Goal: Information Seeking & Learning: Learn about a topic

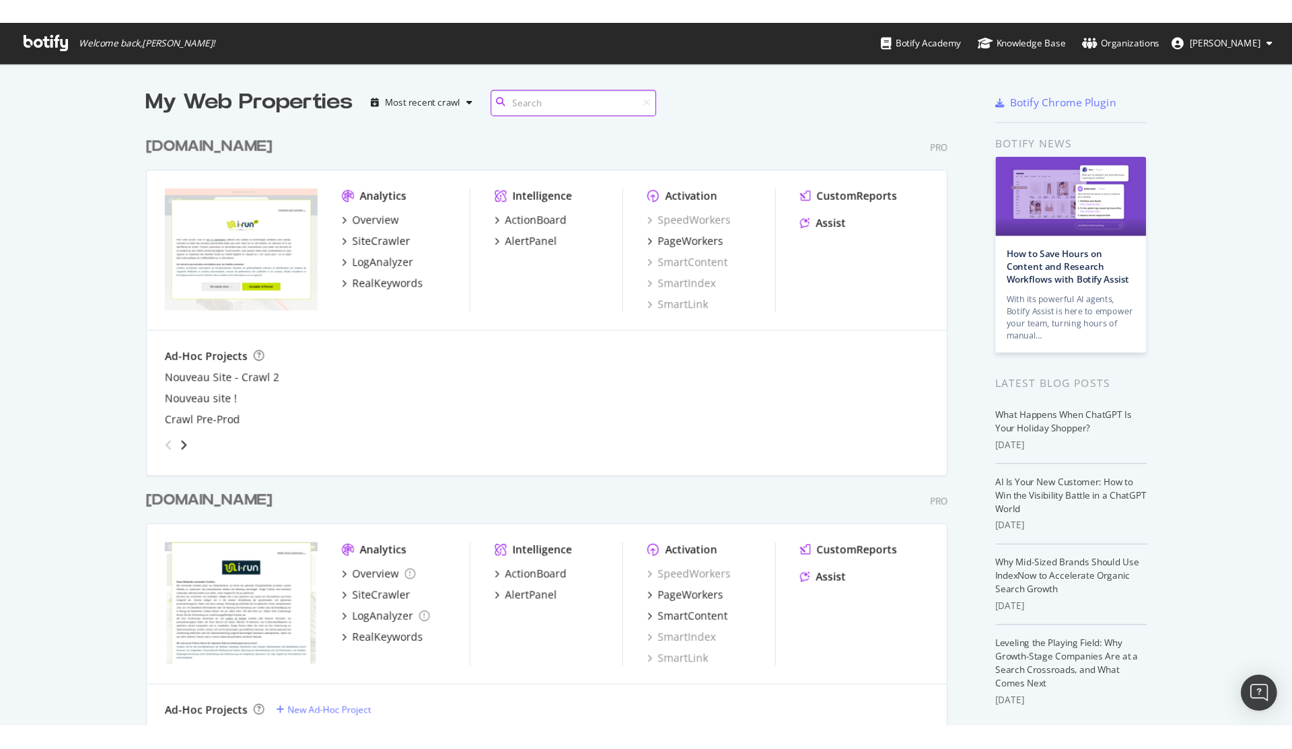
scroll to position [739, 1271]
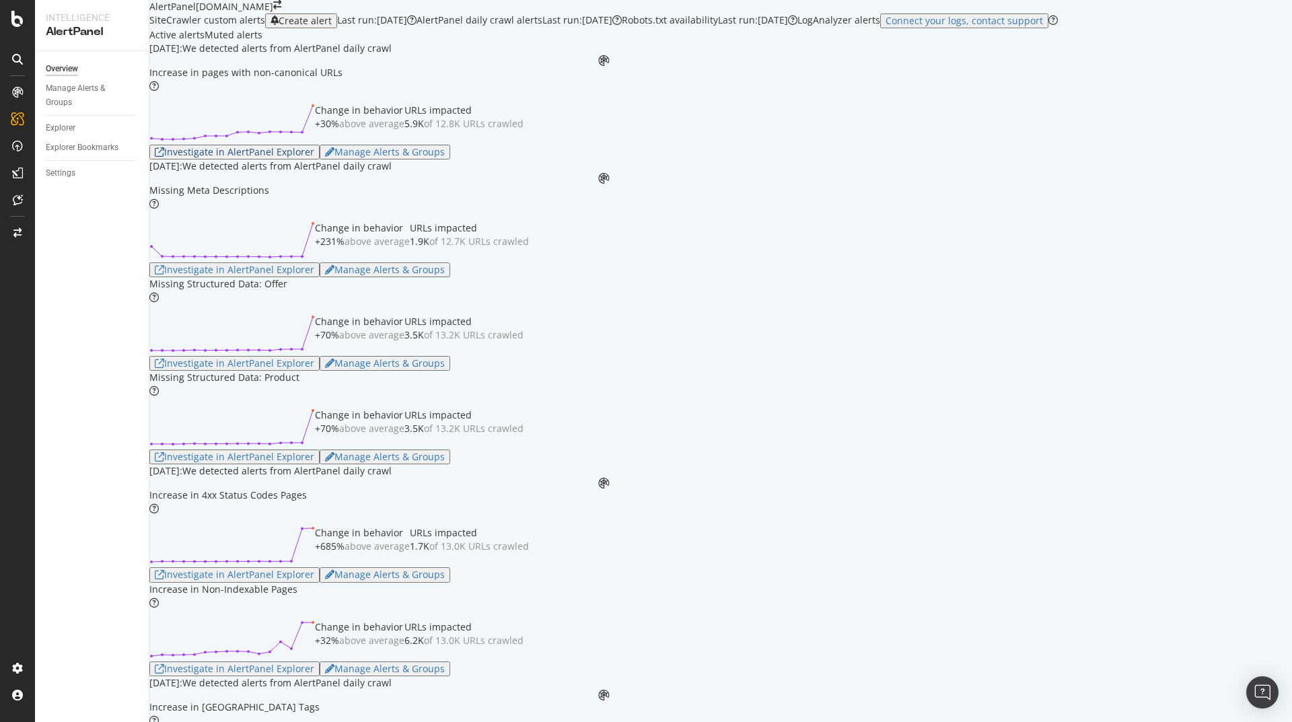
click at [289, 157] on div "Investigate in AlertPanel Explorer" at bounding box center [234, 152] width 159 height 11
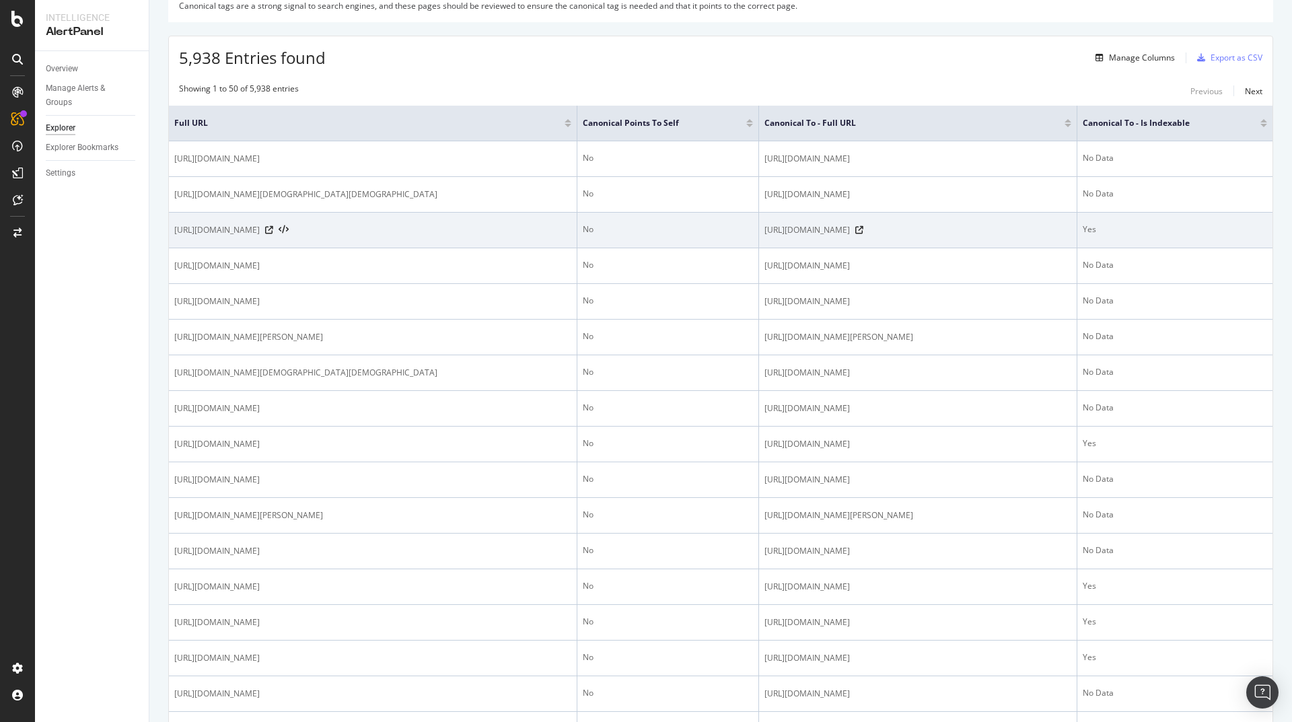
scroll to position [242, 0]
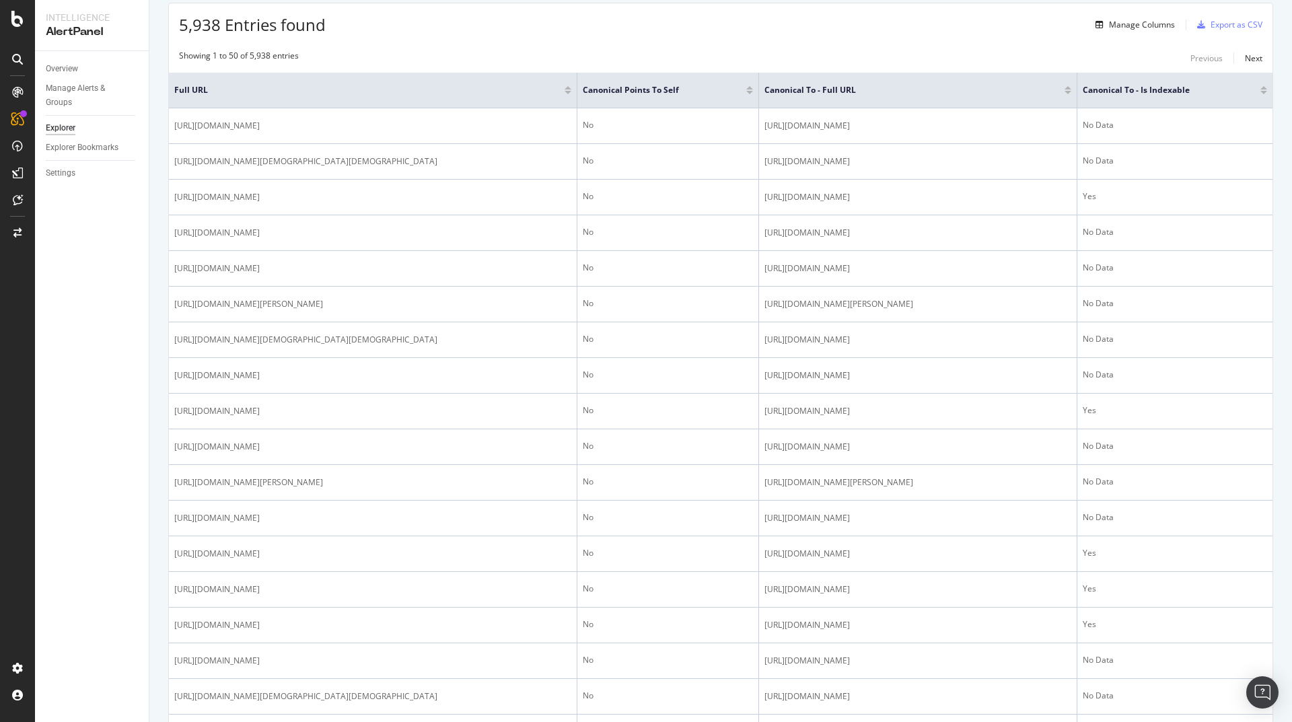
click at [564, 88] on div at bounding box center [567, 87] width 7 height 3
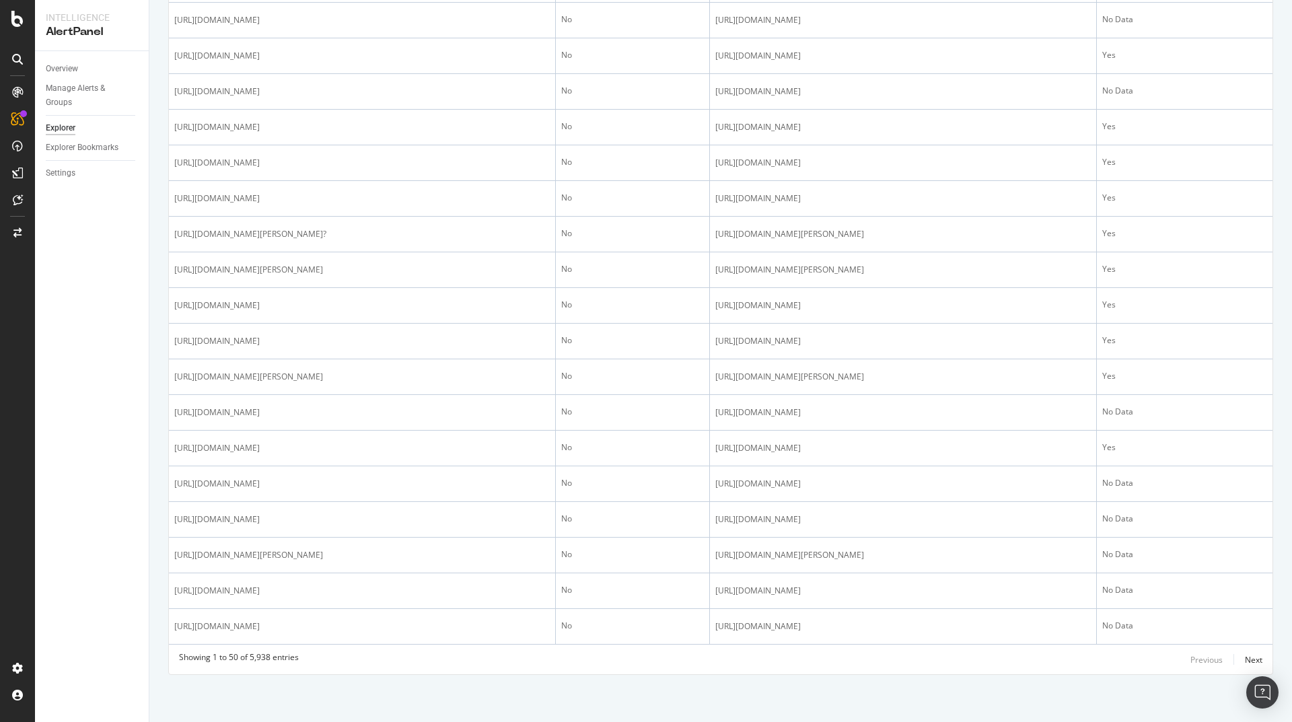
scroll to position [1596, 0]
click at [1246, 660] on div "Next" at bounding box center [1252, 659] width 17 height 11
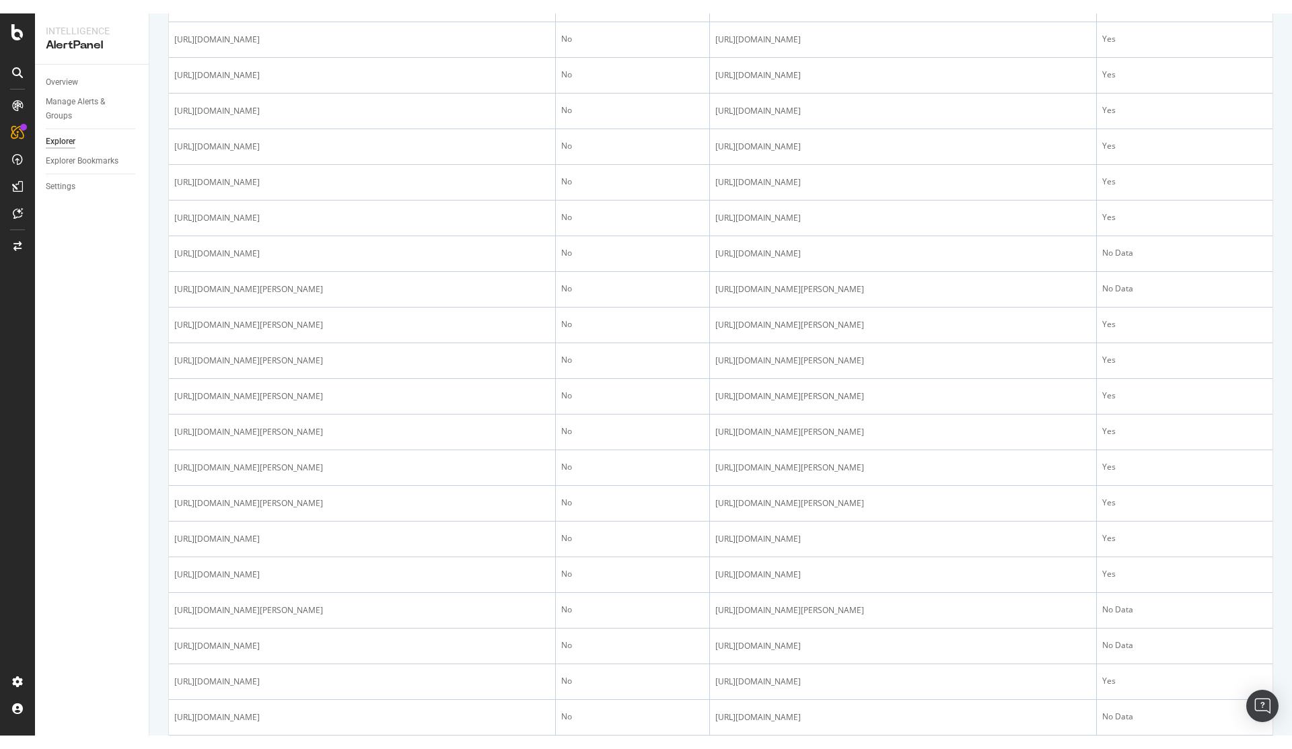
scroll to position [1130, 0]
